Goal: Information Seeking & Learning: Understand process/instructions

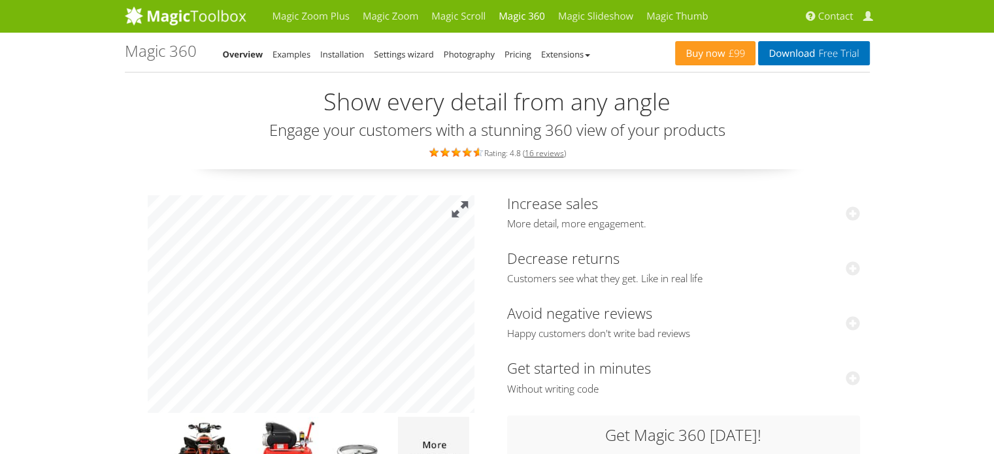
click at [466, 212] on button at bounding box center [460, 209] width 29 height 29
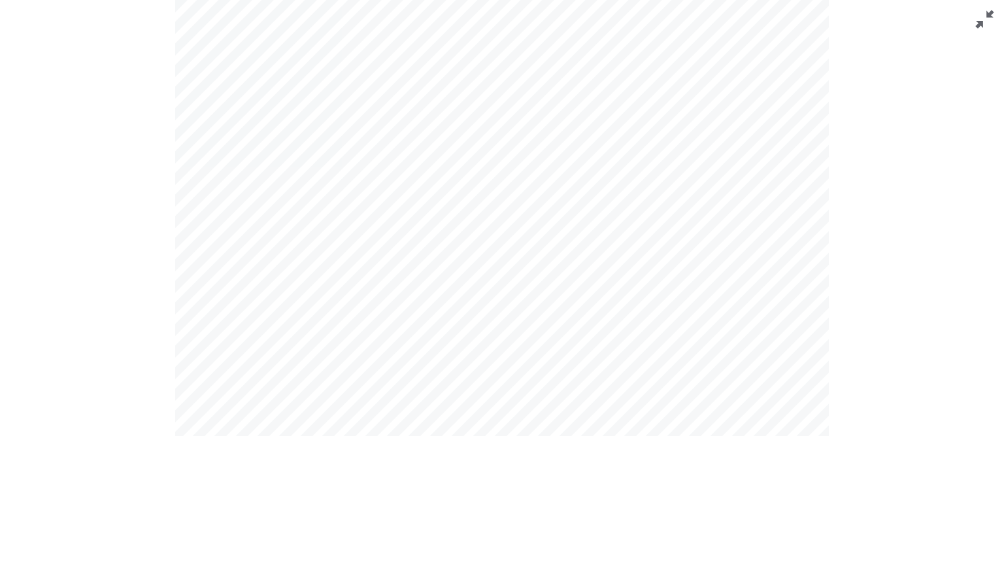
click at [971, 25] on button at bounding box center [984, 19] width 39 height 39
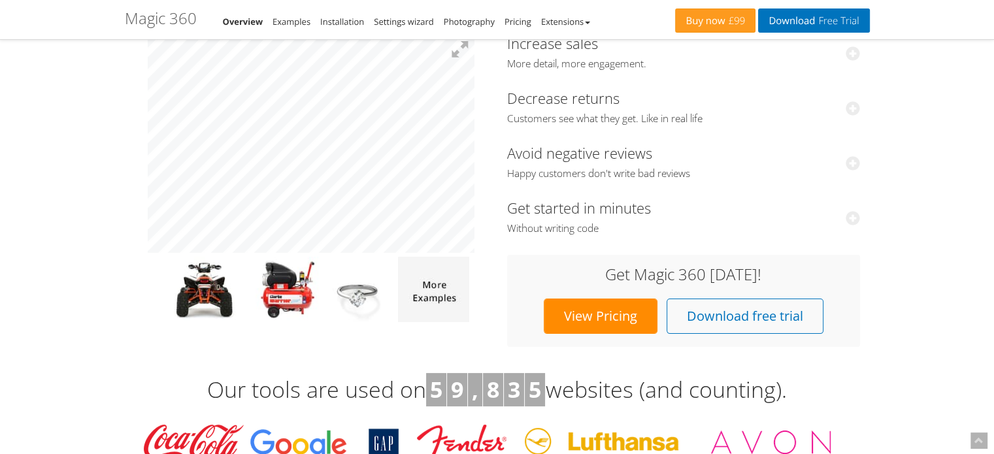
scroll to position [107, 0]
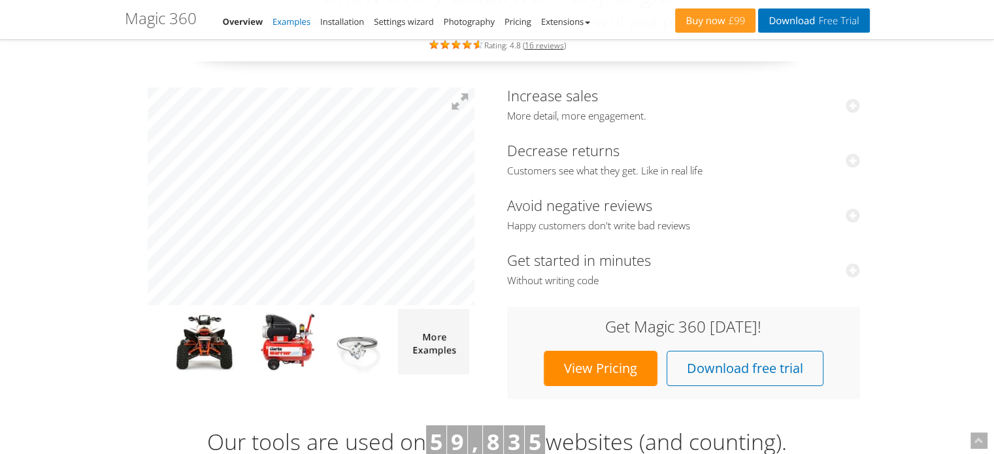
click at [295, 20] on link "Examples" at bounding box center [292, 22] width 38 height 12
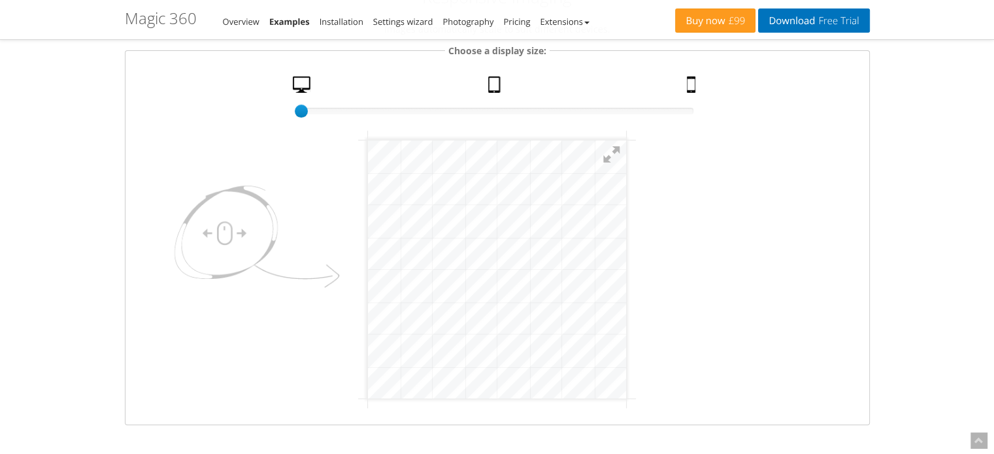
scroll to position [193, 0]
click at [368, 333] on html "mgctlbxN$M360 mgctlbxV$4.6.13 mgctlbxL$M" at bounding box center [497, 265] width 258 height 258
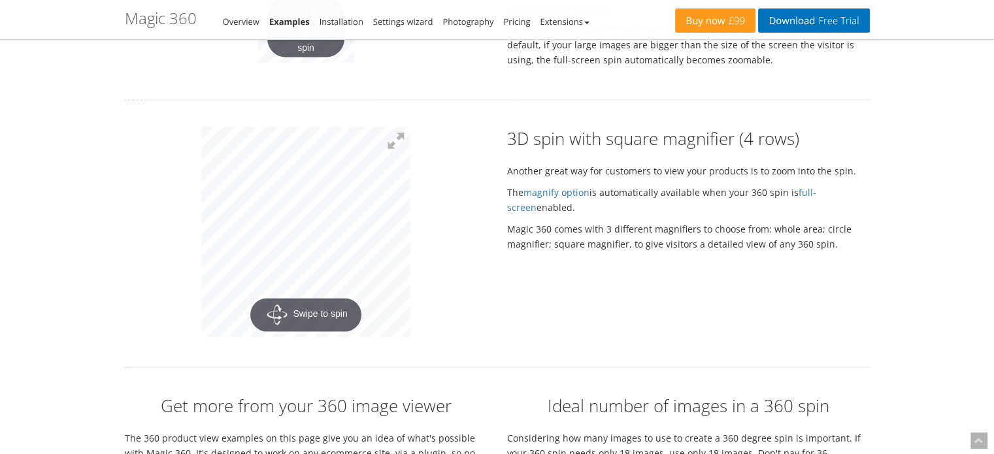
scroll to position [2523, 0]
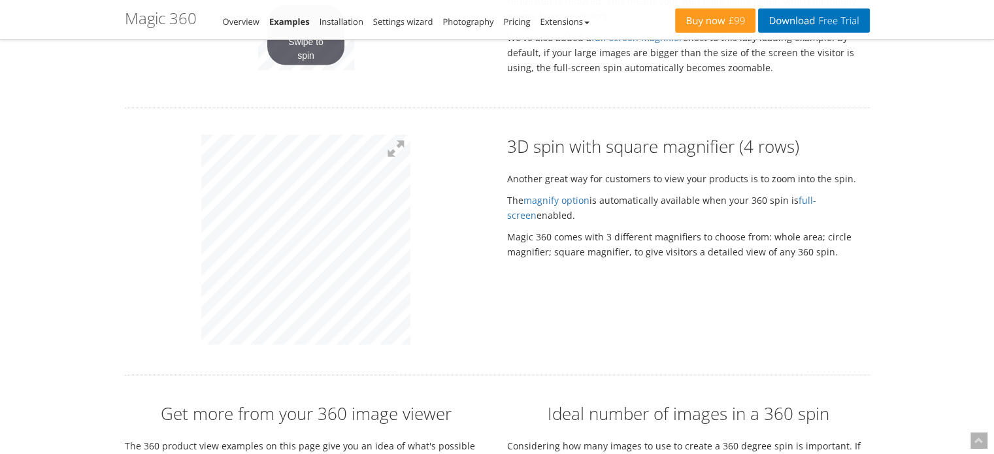
click at [546, 269] on div "3D spin with square magnifier (4 rows) Another great way for customers to view …" at bounding box center [497, 242] width 765 height 214
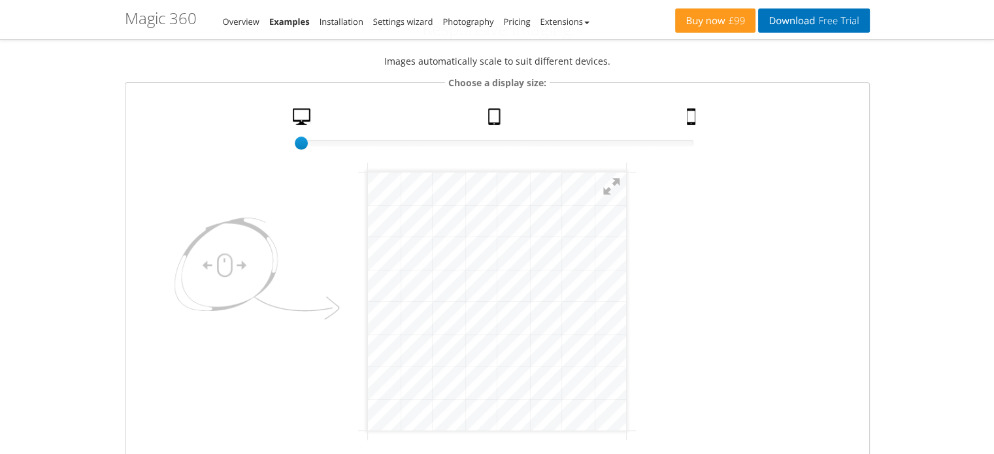
scroll to position [0, 0]
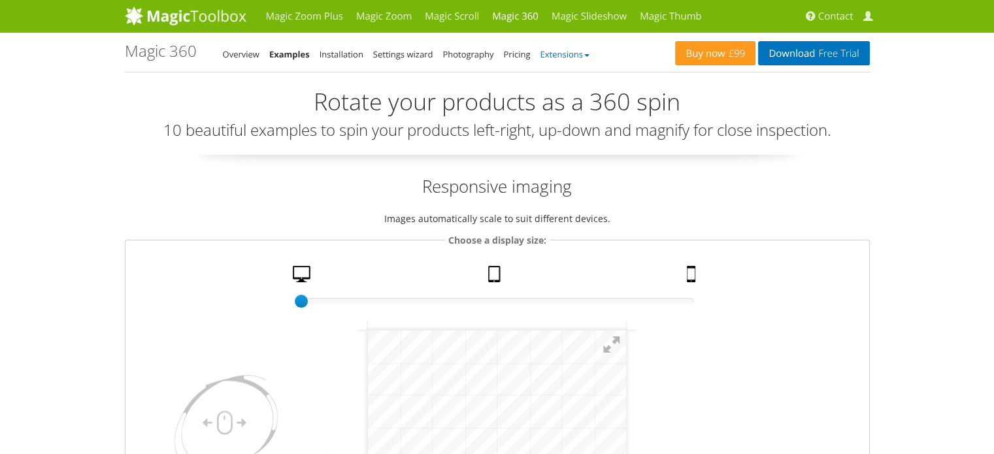
click at [581, 54] on link "Extensions" at bounding box center [564, 54] width 49 height 12
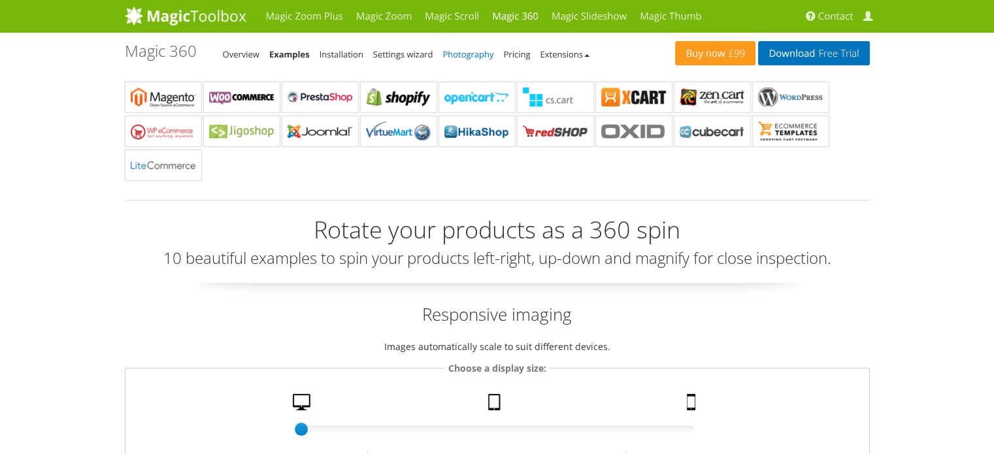
click at [465, 52] on link "Photography" at bounding box center [467, 54] width 51 height 12
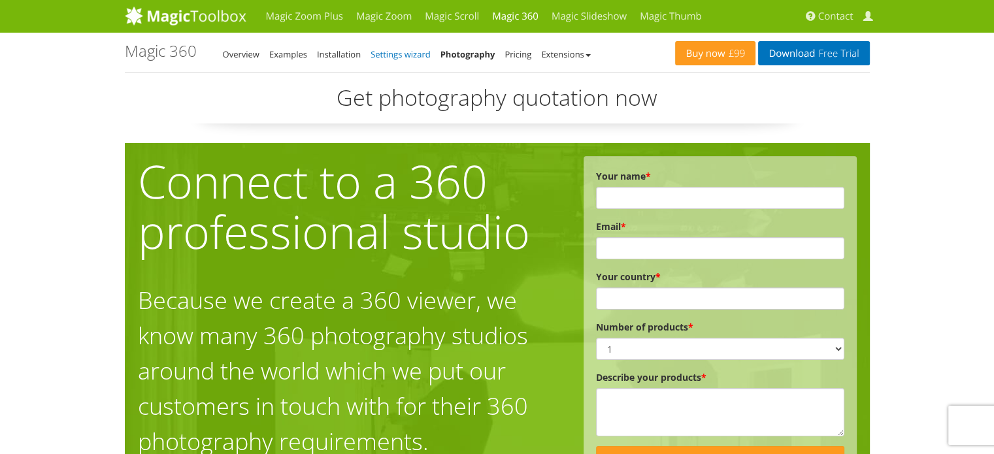
click at [379, 52] on link "Settings wizard" at bounding box center [401, 54] width 60 height 12
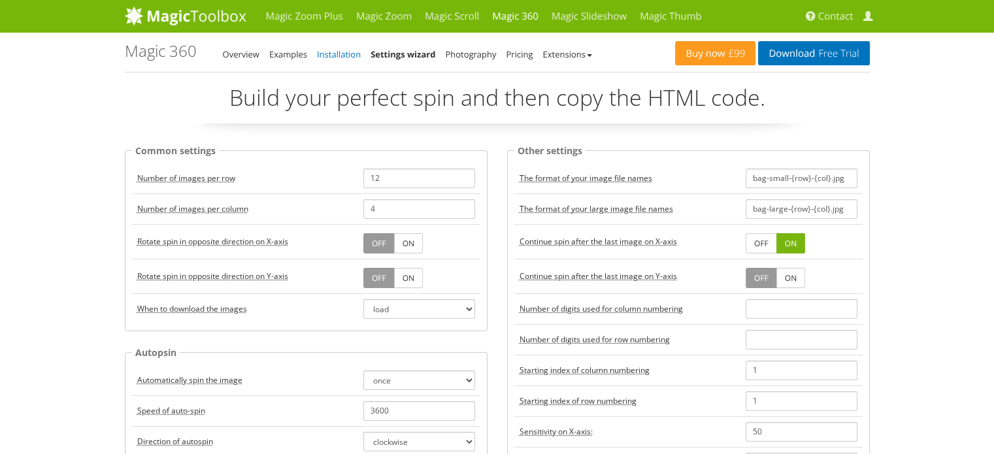
click at [331, 55] on link "Installation" at bounding box center [339, 54] width 44 height 12
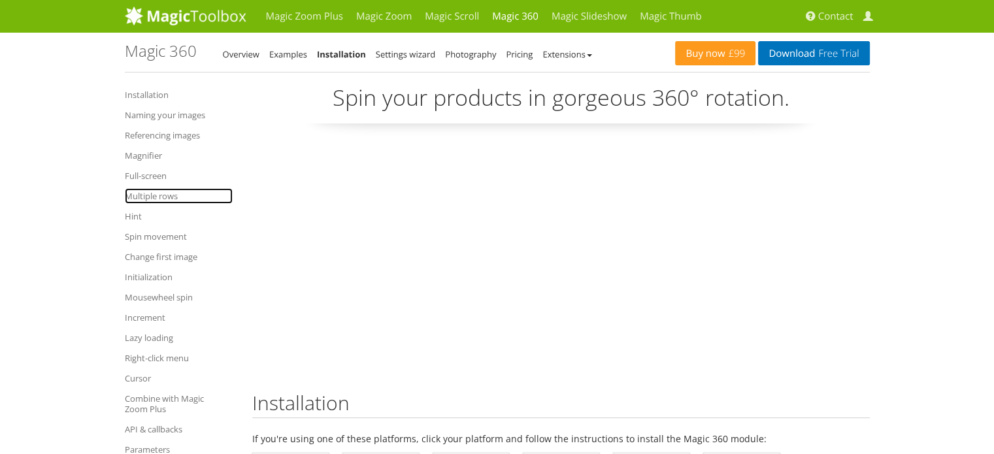
click at [170, 199] on link "Multiple rows" at bounding box center [179, 196] width 108 height 16
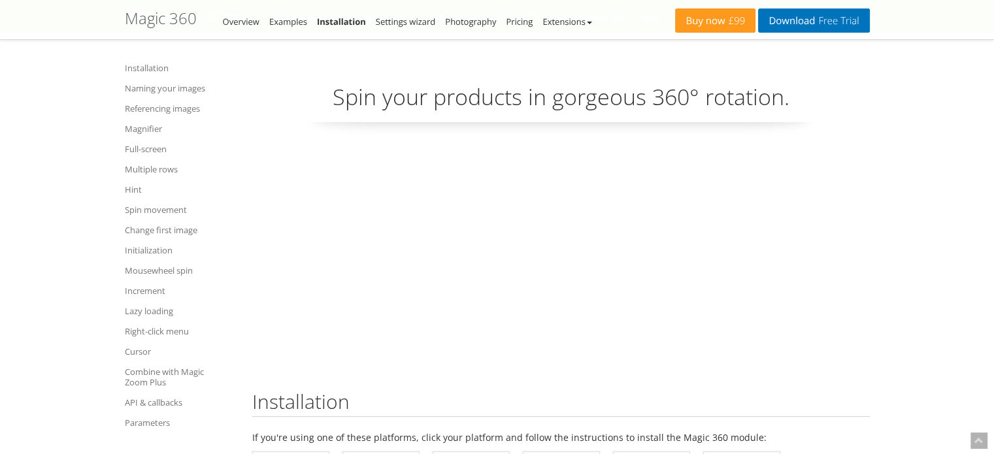
scroll to position [3907, 0]
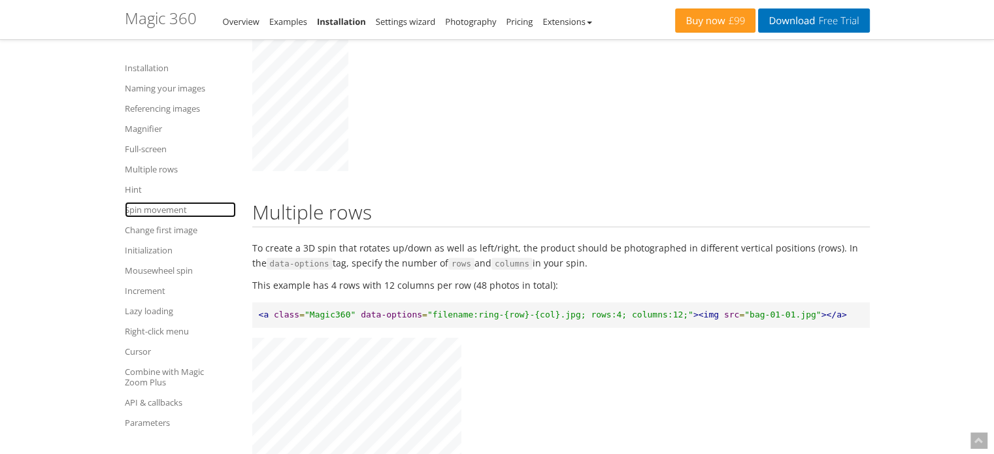
click at [179, 212] on link "Spin movement" at bounding box center [180, 210] width 111 height 16
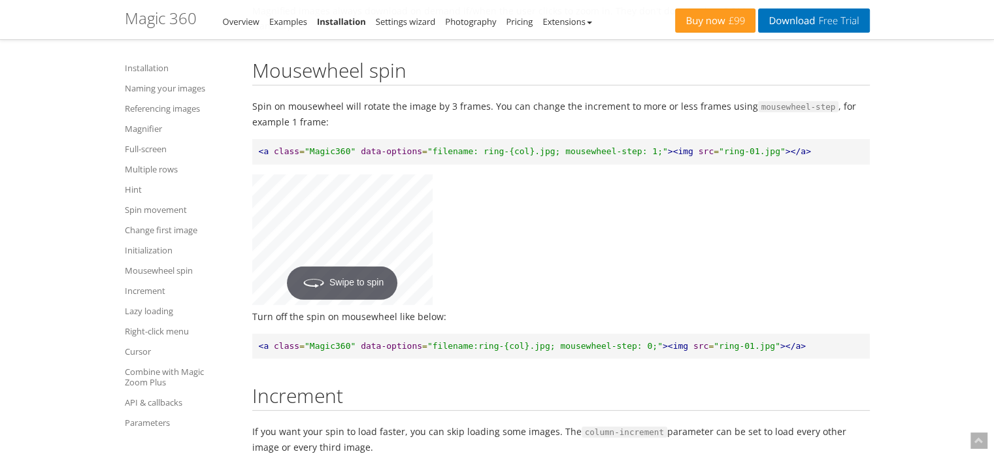
scroll to position [8989, 0]
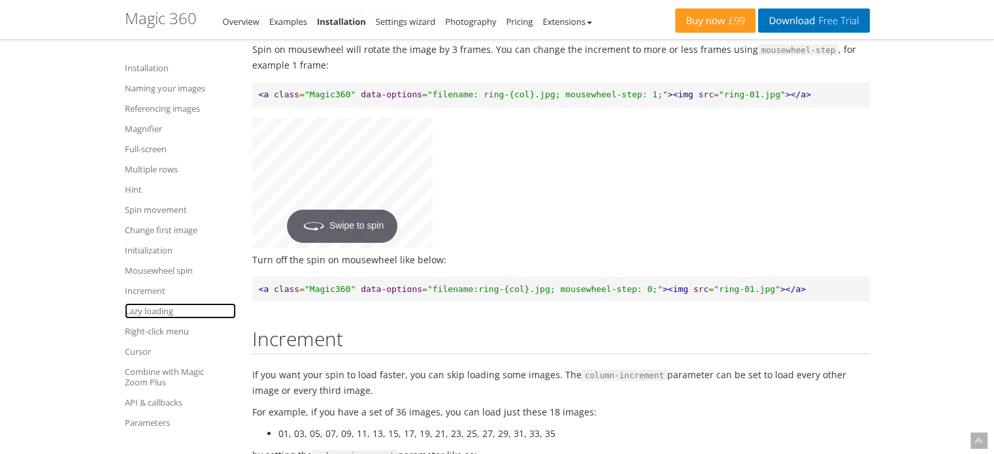
click at [169, 313] on link "Lazy loading" at bounding box center [180, 311] width 111 height 16
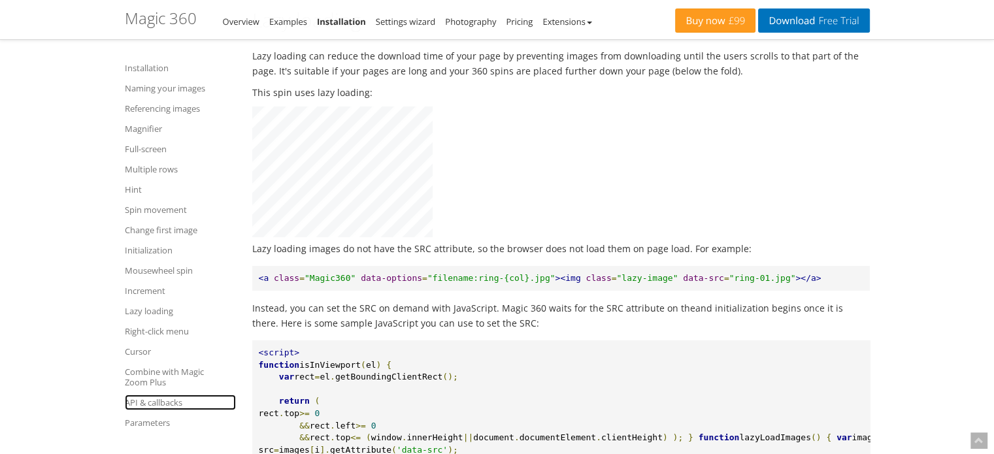
click at [161, 407] on link "API & callbacks" at bounding box center [180, 403] width 111 height 16
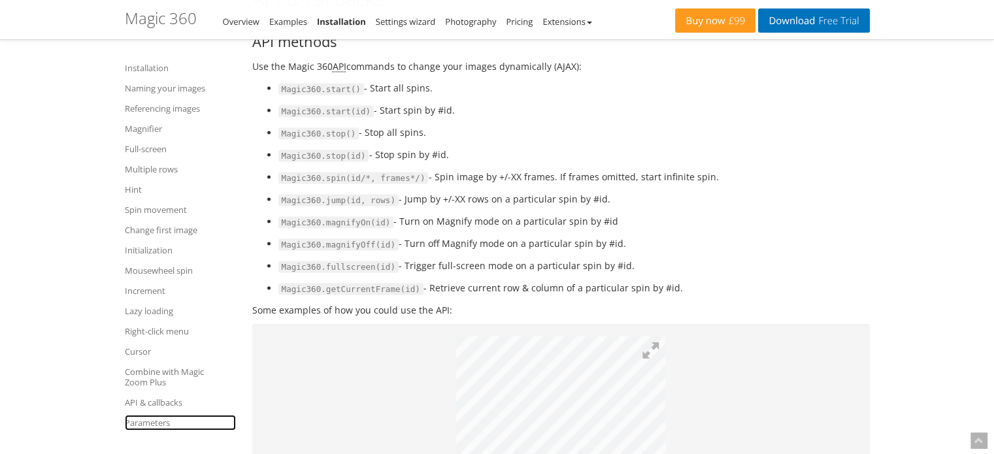
click at [154, 426] on link "Parameters" at bounding box center [180, 423] width 111 height 16
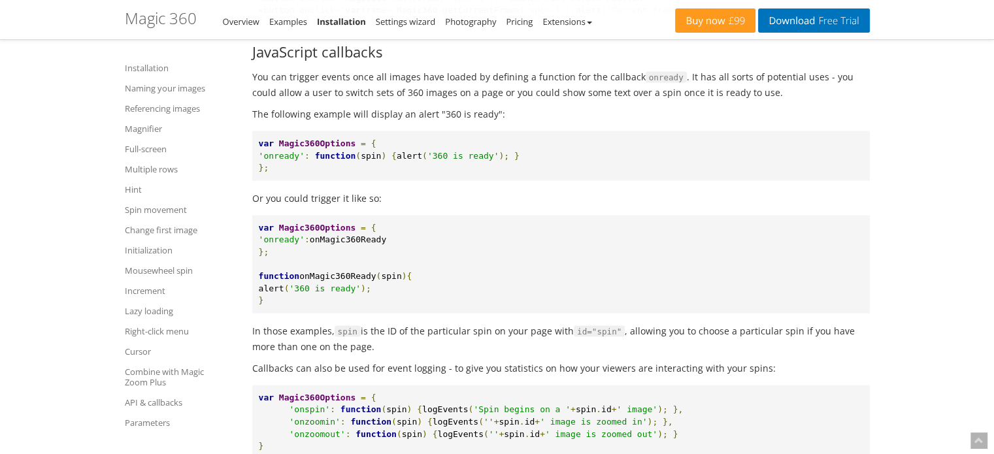
scroll to position [12589, 0]
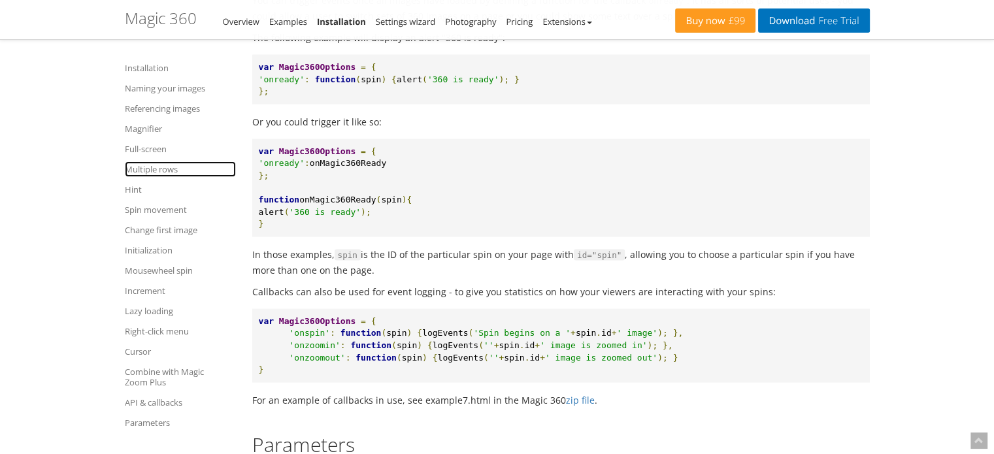
click at [149, 172] on link "Multiple rows" at bounding box center [180, 169] width 111 height 16
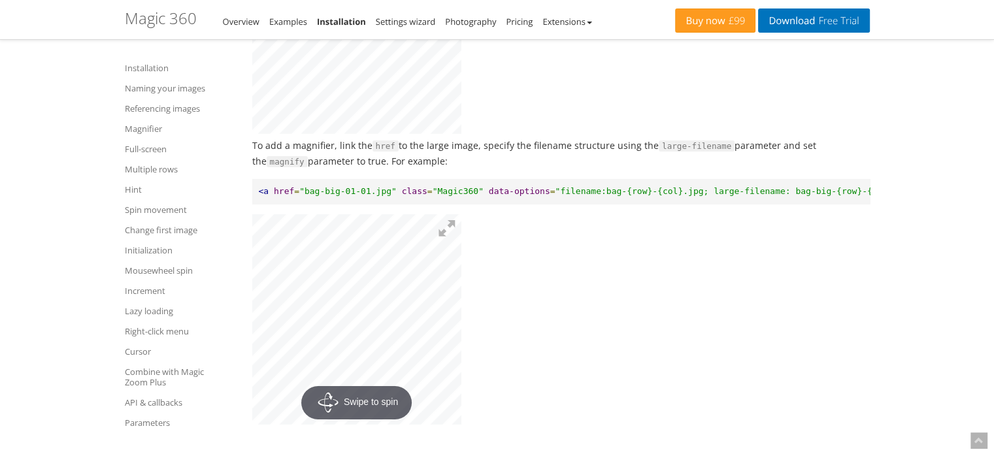
scroll to position [4341, 0]
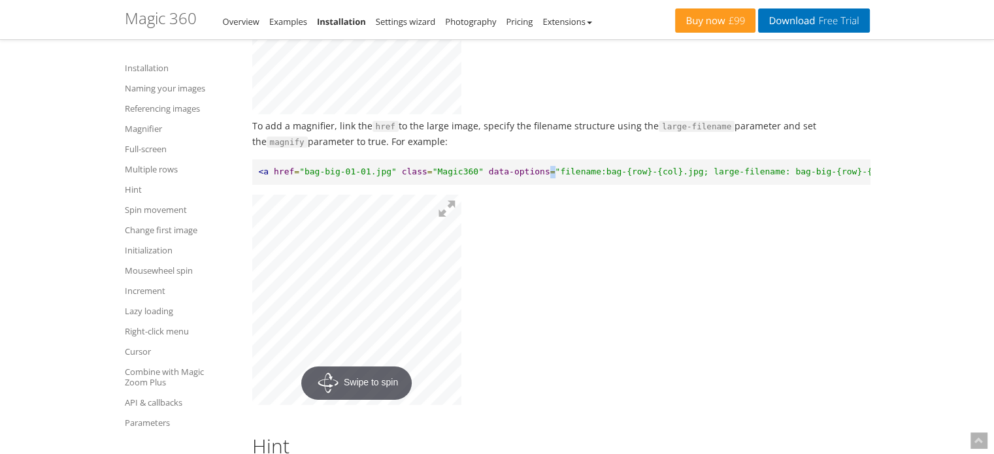
click at [523, 185] on pre "<a href = "bag-big-01-01.jpg" class = "Magic360" data-options = "filename:bag-{…" at bounding box center [561, 171] width 618 height 25
click at [523, 176] on span "data-options" at bounding box center [519, 172] width 61 height 10
drag, startPoint x: 523, startPoint y: 211, endPoint x: 469, endPoint y: 210, distance: 53.6
click at [489, 176] on span "data-options" at bounding box center [519, 172] width 61 height 10
copy span "data-options"
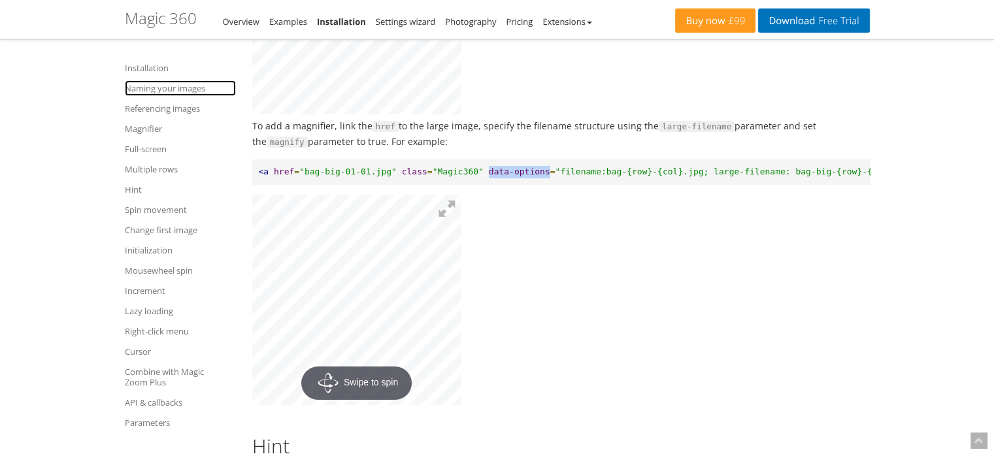
click at [182, 90] on link "Naming your images" at bounding box center [180, 88] width 111 height 16
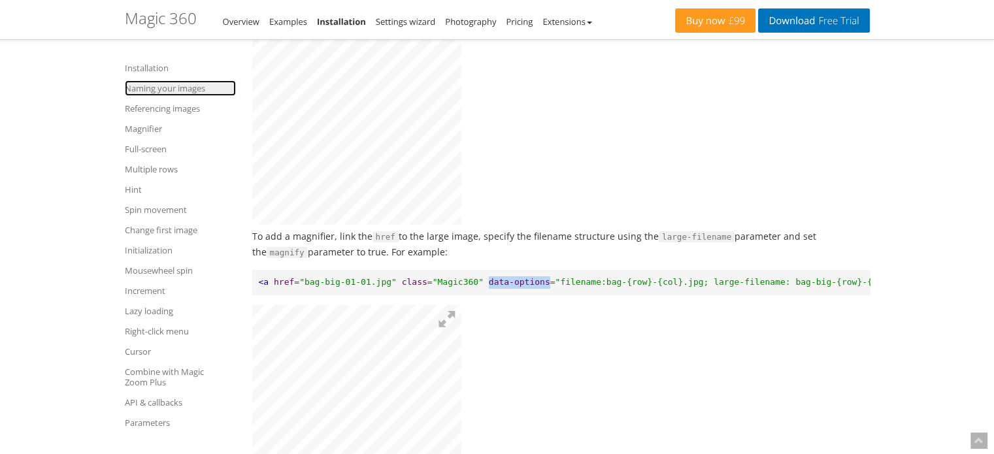
scroll to position [4212, 0]
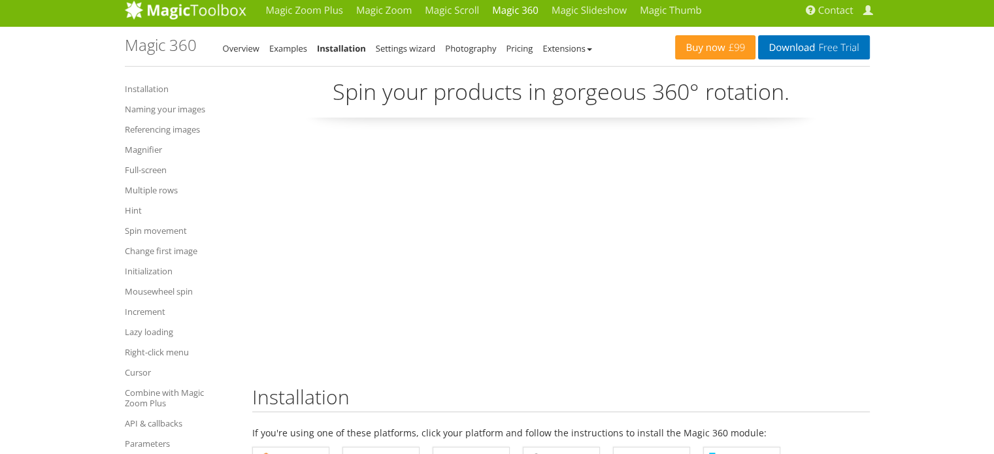
scroll to position [0, 0]
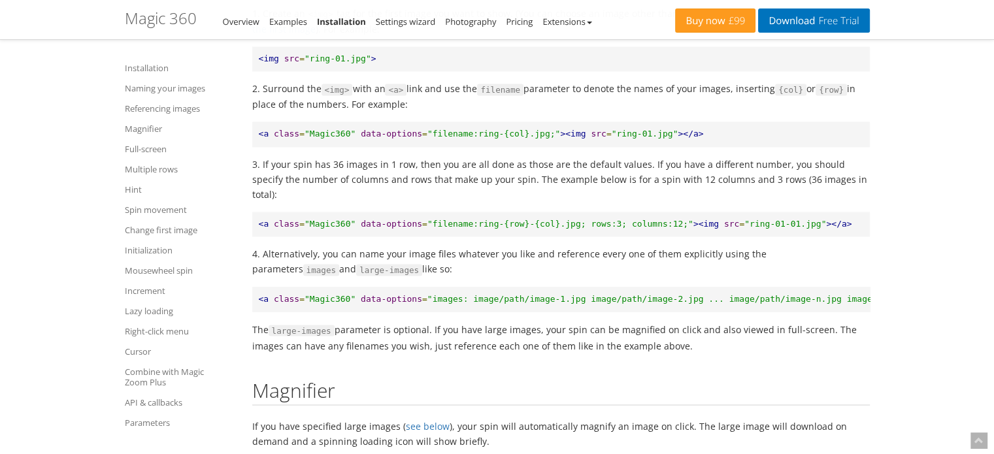
scroll to position [2031, 0]
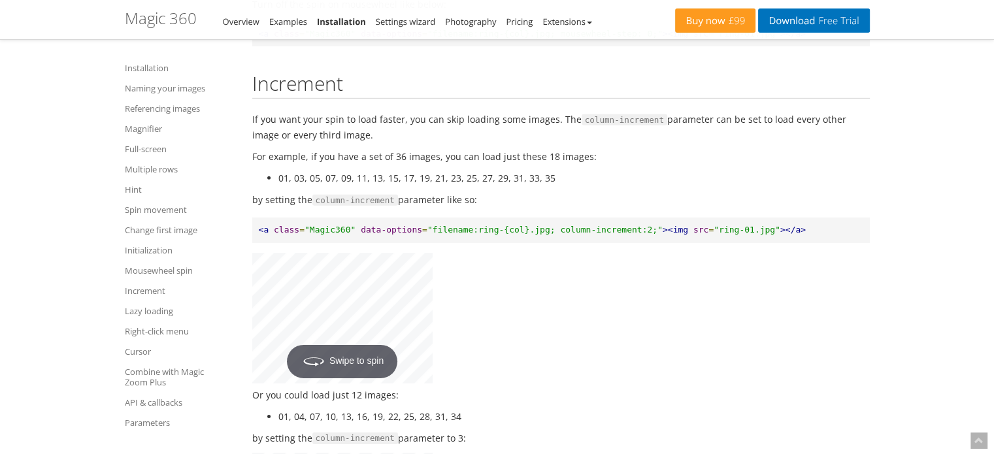
scroll to position [9041, 0]
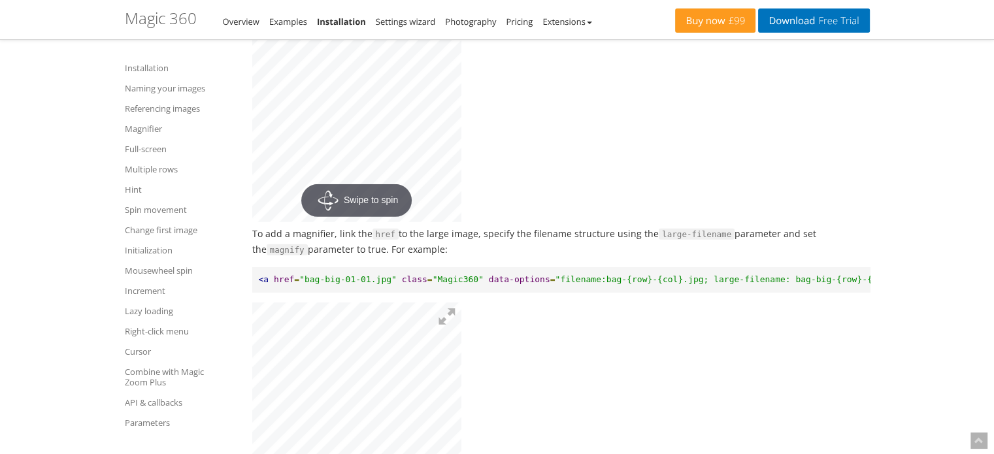
scroll to position [4086, 0]
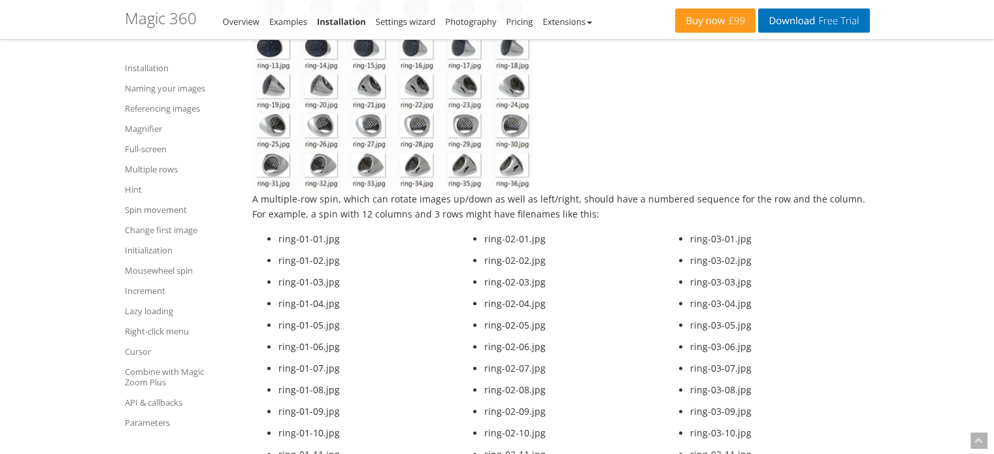
scroll to position [1498, 0]
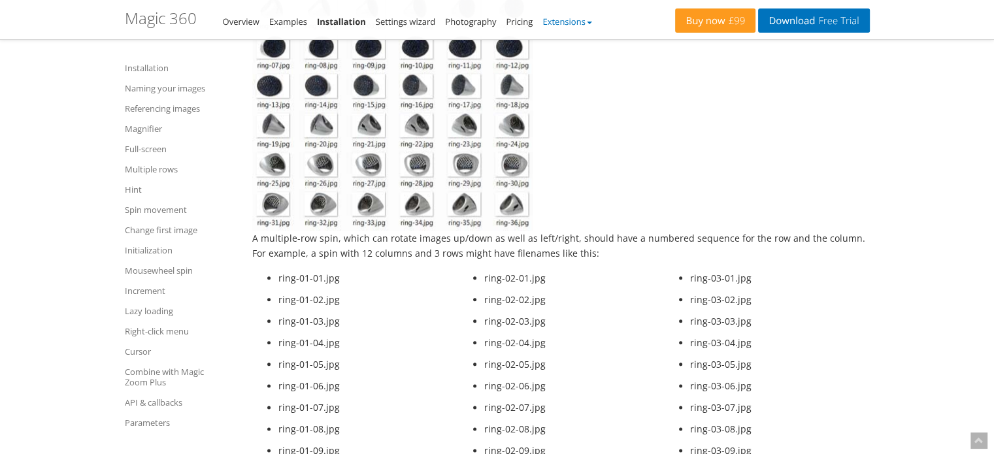
click at [556, 25] on link "Extensions" at bounding box center [566, 22] width 49 height 12
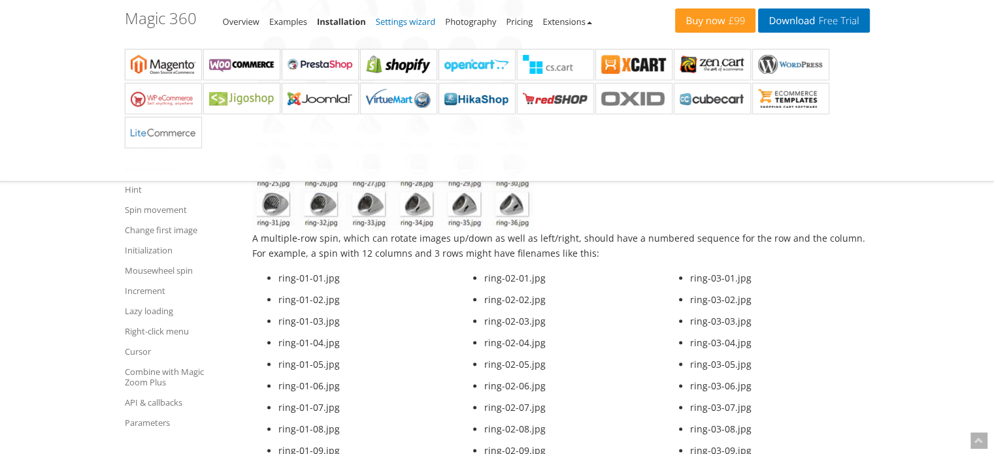
click at [413, 20] on link "Settings wizard" at bounding box center [406, 22] width 60 height 12
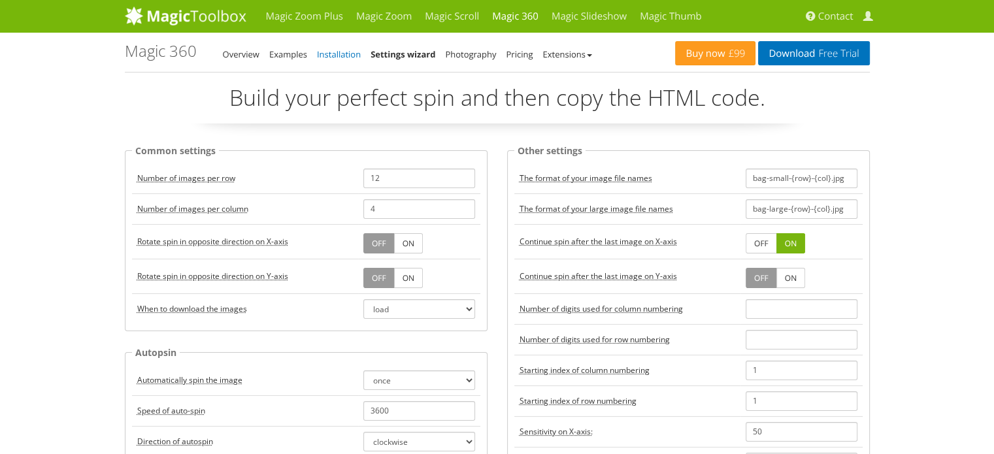
click at [325, 58] on link "Installation" at bounding box center [339, 54] width 44 height 12
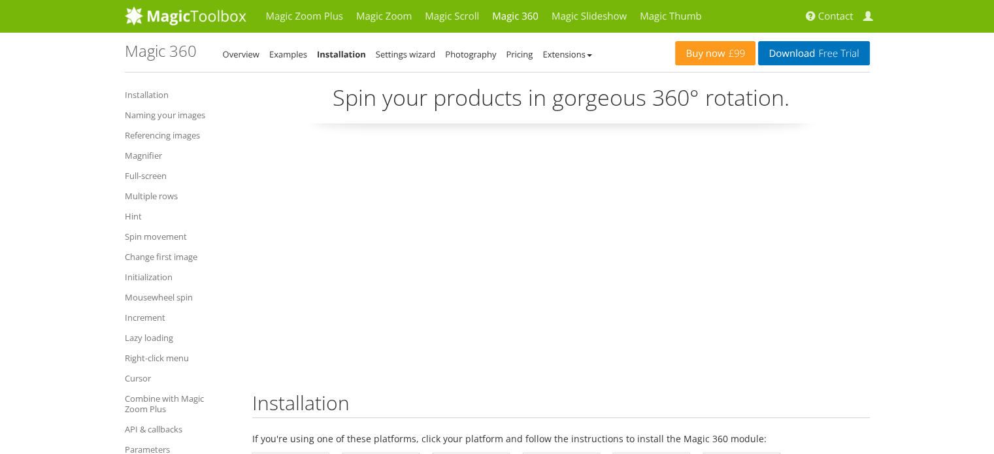
click at [190, 122] on ul "Installation Naming your images Referencing images Magnifier Full-screen Multip…" at bounding box center [179, 272] width 108 height 380
click at [191, 118] on link "Naming your images" at bounding box center [179, 115] width 108 height 16
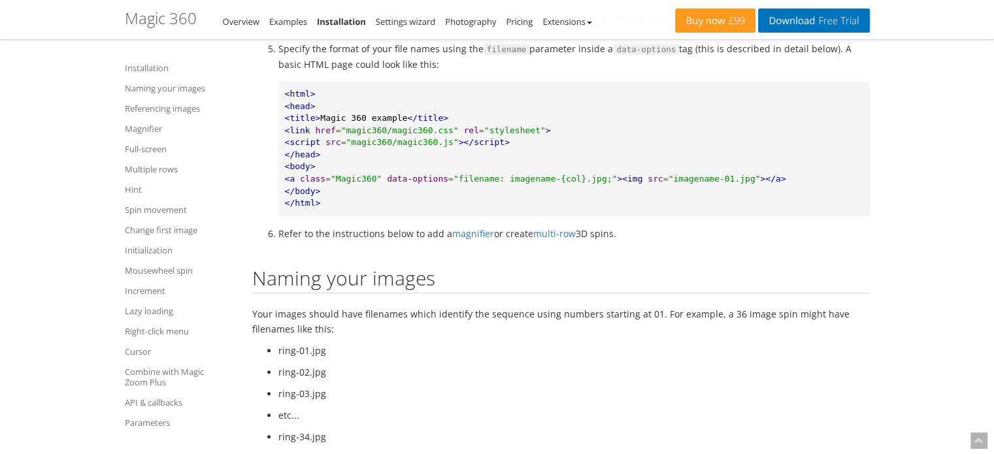
scroll to position [976, 0]
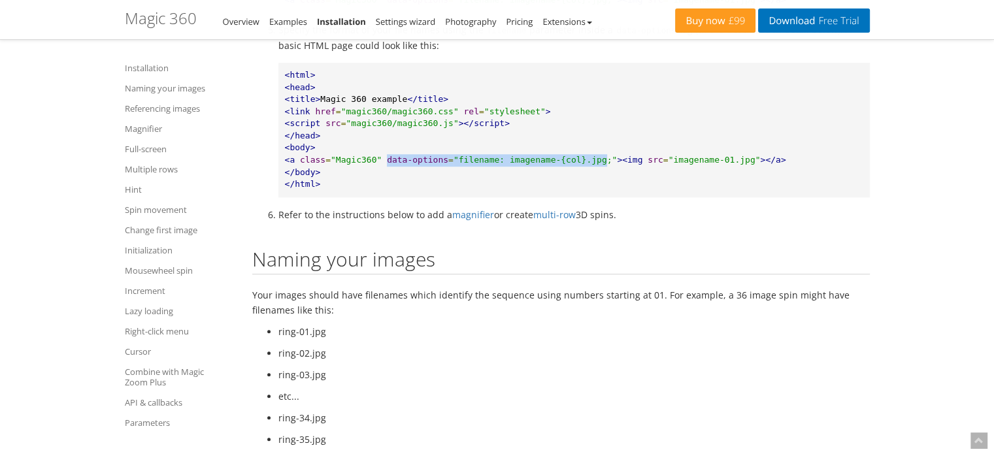
drag, startPoint x: 379, startPoint y: 160, endPoint x: 578, endPoint y: 164, distance: 198.7
click at [578, 164] on pre "<html> <head> <title> Magic 360 example </title> <link href = "magic360/magic36…" at bounding box center [573, 130] width 591 height 135
click at [582, 165] on span ""filename: imagename-{col}.jpg;"" at bounding box center [535, 160] width 163 height 10
drag, startPoint x: 586, startPoint y: 161, endPoint x: 375, endPoint y: 161, distance: 211.1
click at [375, 161] on pre "<html> <head> <title> Magic 360 example </title> <link href = "magic360/magic36…" at bounding box center [573, 130] width 591 height 135
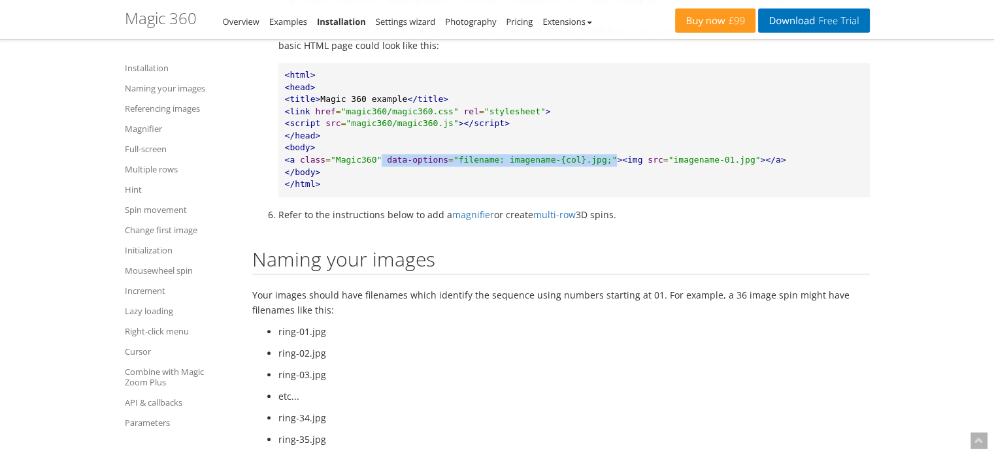
click at [586, 161] on span ""filename: imagename-{col}.jpg;"" at bounding box center [535, 160] width 163 height 10
drag, startPoint x: 585, startPoint y: 161, endPoint x: 503, endPoint y: 154, distance: 82.0
click at [503, 154] on pre "<html> <head> <title> Magic 360 example </title> <link href = "magic360/magic36…" at bounding box center [573, 130] width 591 height 135
click at [559, 164] on span ""filename: imagename-{col}.jpg;"" at bounding box center [535, 160] width 163 height 10
drag, startPoint x: 587, startPoint y: 161, endPoint x: 379, endPoint y: 162, distance: 207.8
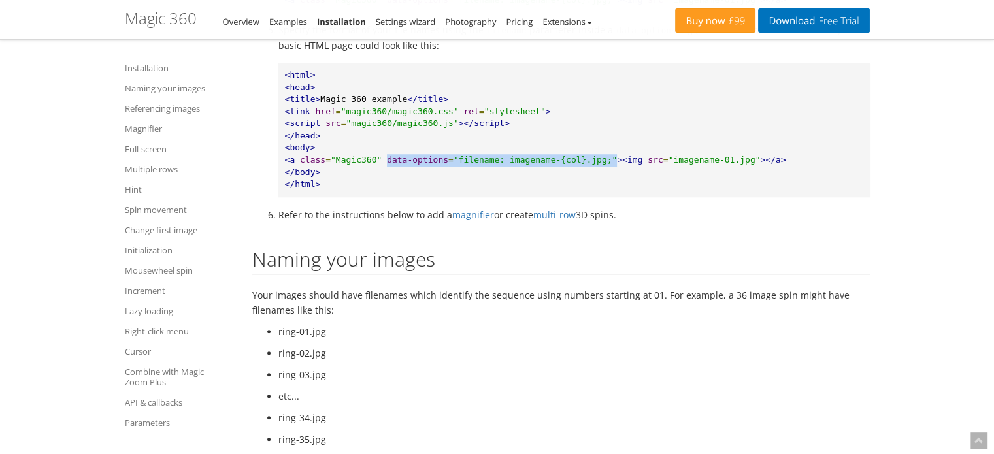
click at [379, 162] on pre "<html> <head> <title> Magic 360 example </title> <link href = "magic360/magic36…" at bounding box center [573, 130] width 591 height 135
copy pre "data-options = "filename: imagename-{col}.jpg;""
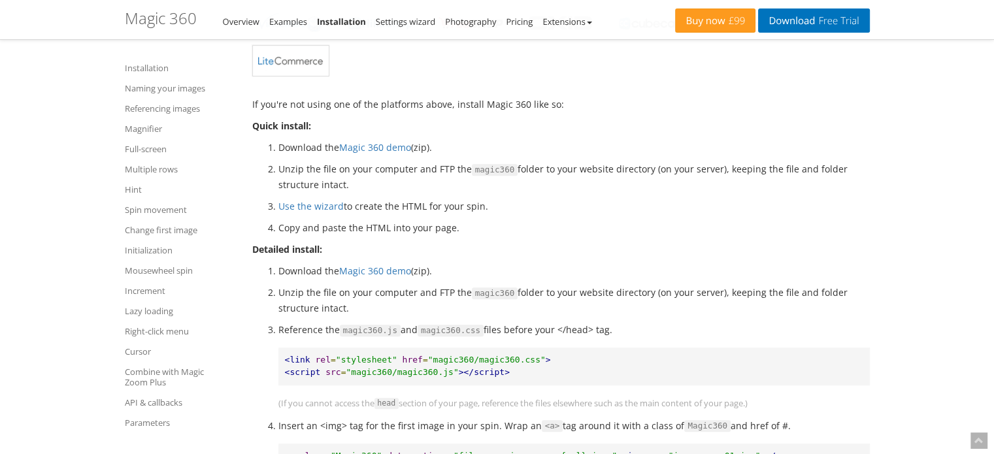
scroll to position [444, 0]
